Goal: Information Seeking & Learning: Understand process/instructions

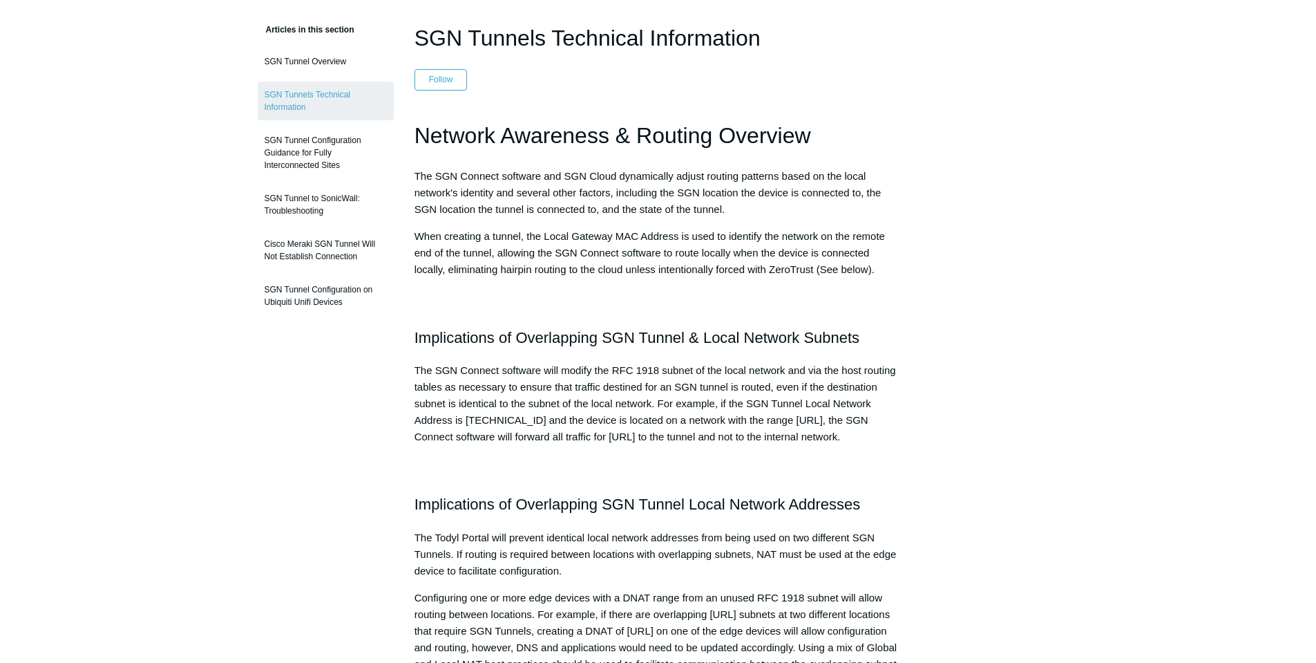
scroll to position [74, 0]
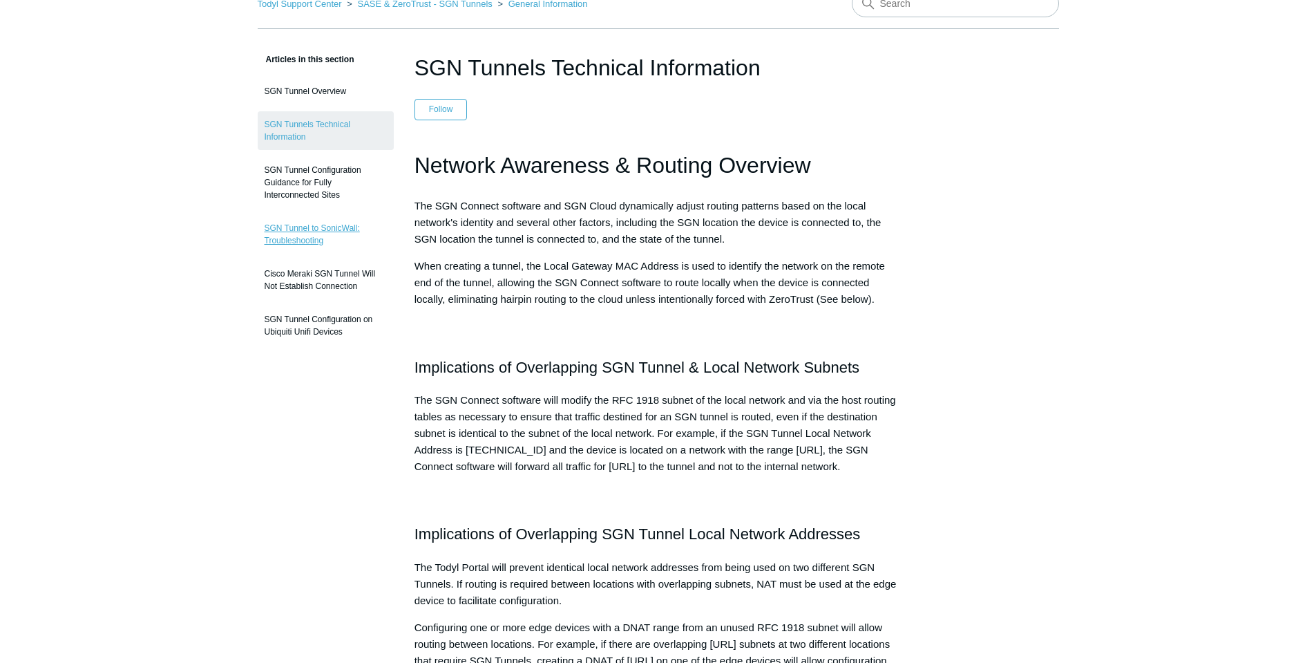
click at [307, 228] on link "SGN Tunnel to SonicWall: Troubleshooting" at bounding box center [326, 234] width 136 height 39
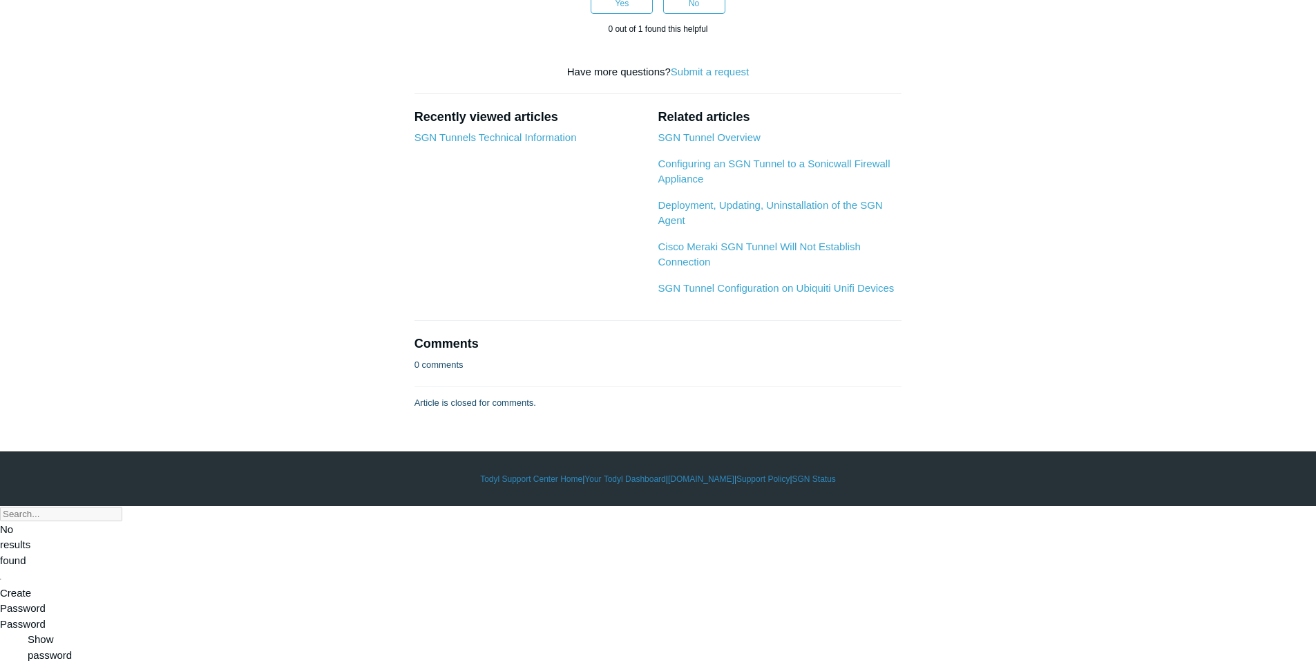
scroll to position [1244, 0]
click at [729, 185] on link "Configuring an SGN Tunnel to a Sonicwall Firewall Appliance" at bounding box center [774, 172] width 232 height 28
